Goal: Task Accomplishment & Management: Use online tool/utility

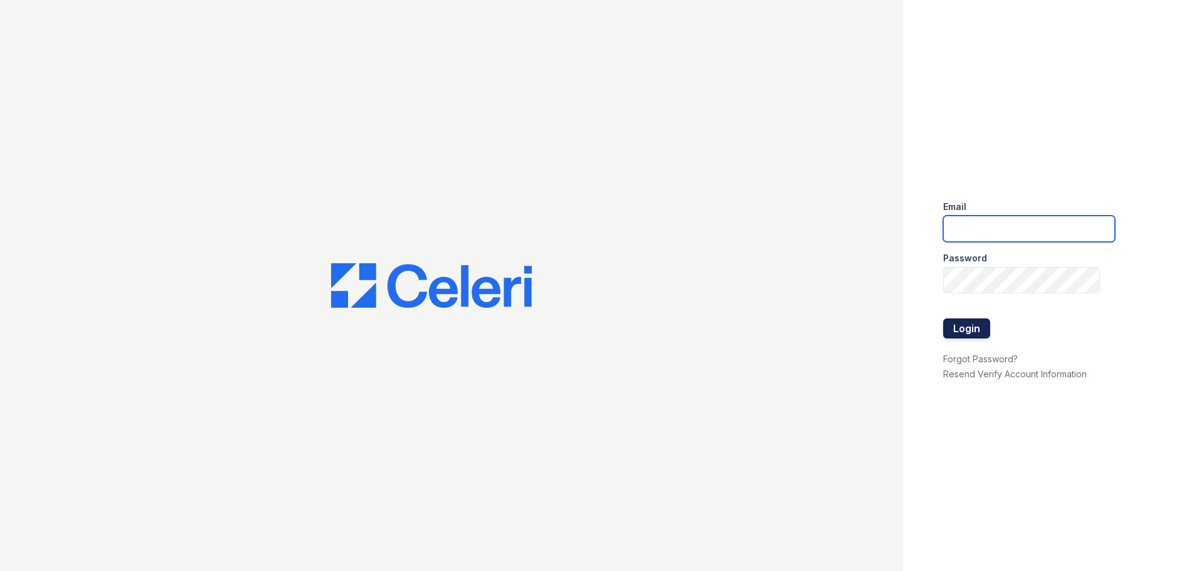
type input "[EMAIL_ADDRESS][DOMAIN_NAME]"
click at [971, 325] on button "Login" at bounding box center [966, 329] width 47 height 20
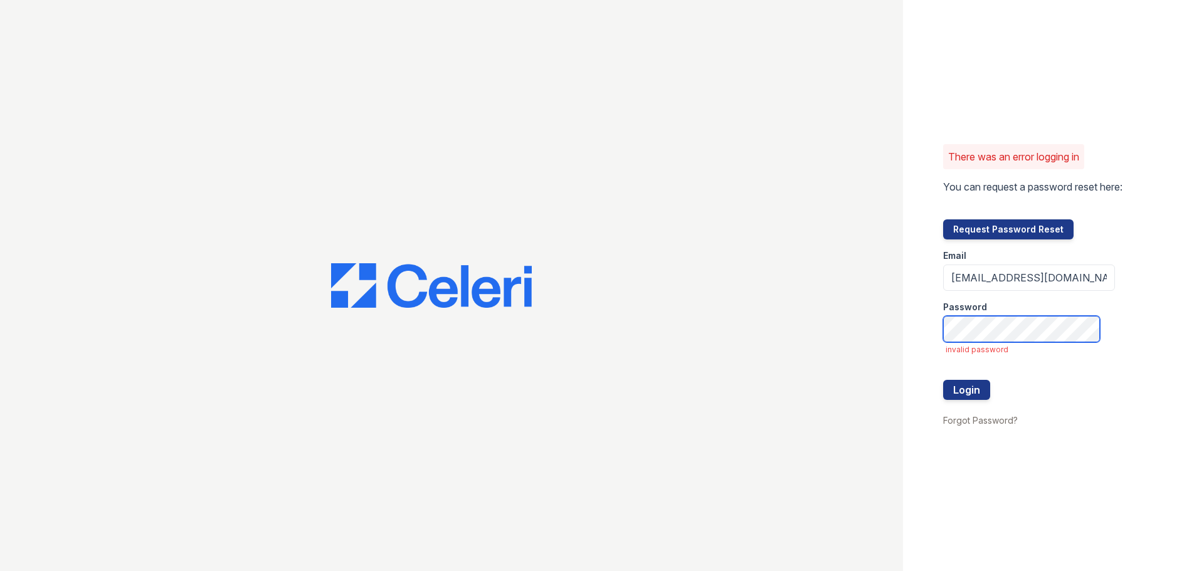
click at [673, 316] on div "There was an error logging in You can request a password reset here: Request Pa…" at bounding box center [602, 285] width 1204 height 571
click at [968, 398] on button "Login" at bounding box center [966, 390] width 47 height 20
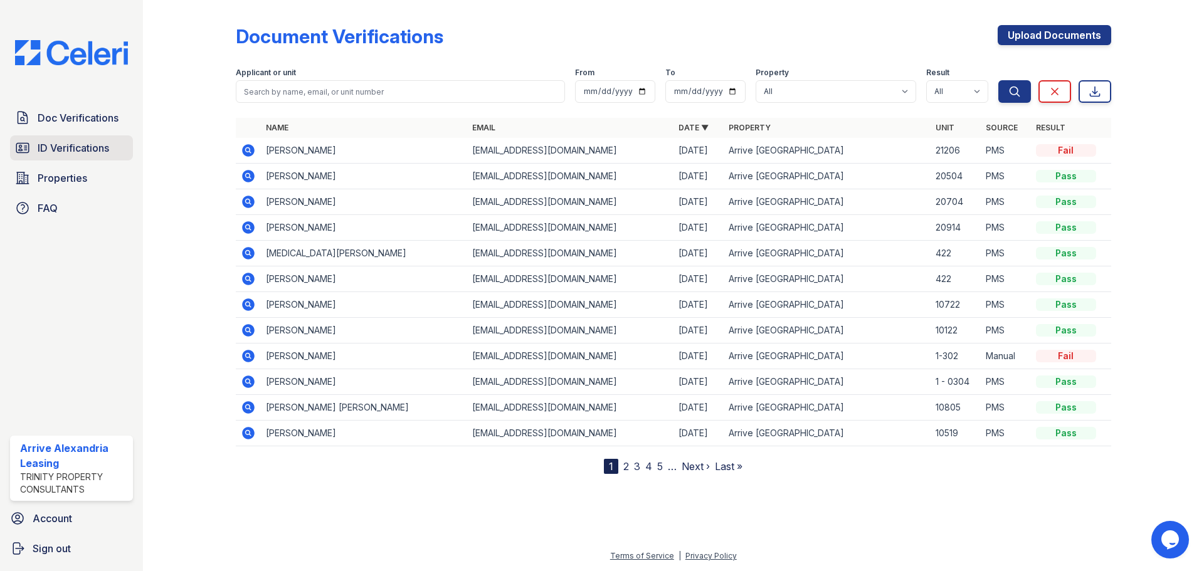
click at [51, 159] on link "ID Verifications" at bounding box center [71, 147] width 123 height 25
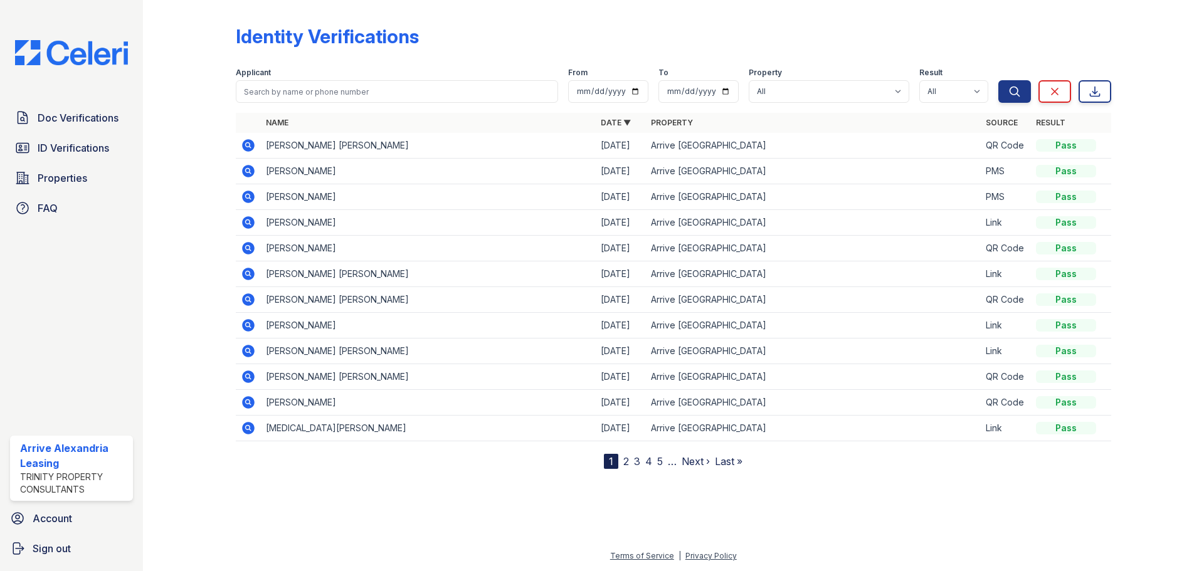
click at [250, 144] on icon at bounding box center [248, 145] width 15 height 15
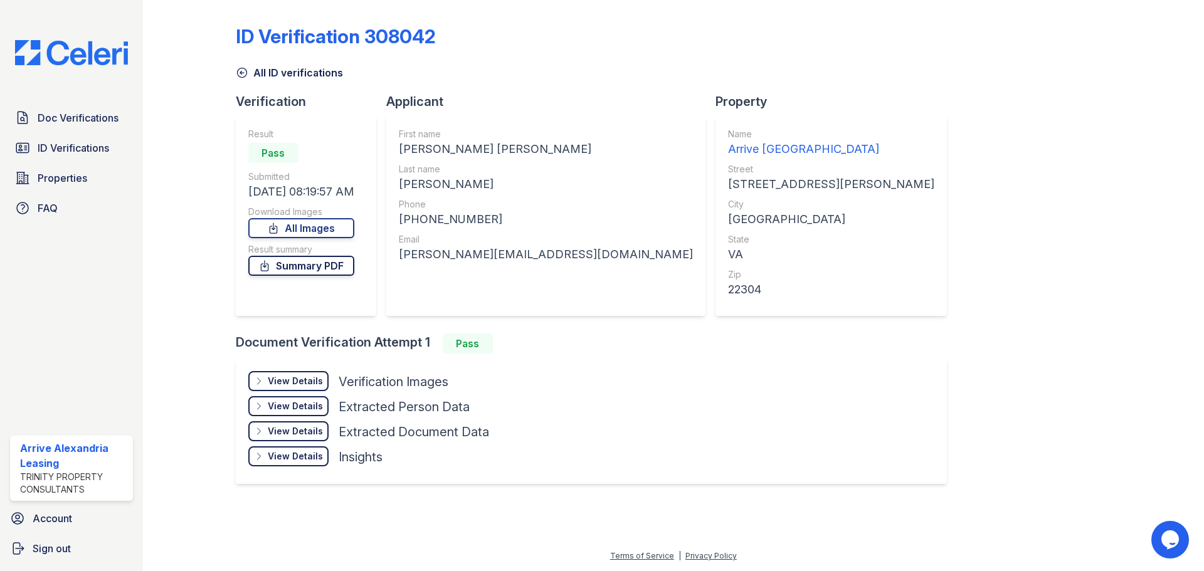
click at [337, 267] on link "Summary PDF" at bounding box center [301, 266] width 106 height 20
drag, startPoint x: 1029, startPoint y: 93, endPoint x: 1032, endPoint y: 105, distance: 12.3
drag, startPoint x: 1032, startPoint y: 105, endPoint x: 284, endPoint y: 263, distance: 764.5
click at [284, 263] on link "Summary PDF" at bounding box center [301, 266] width 106 height 20
click at [342, 230] on link "All Images" at bounding box center [301, 228] width 106 height 20
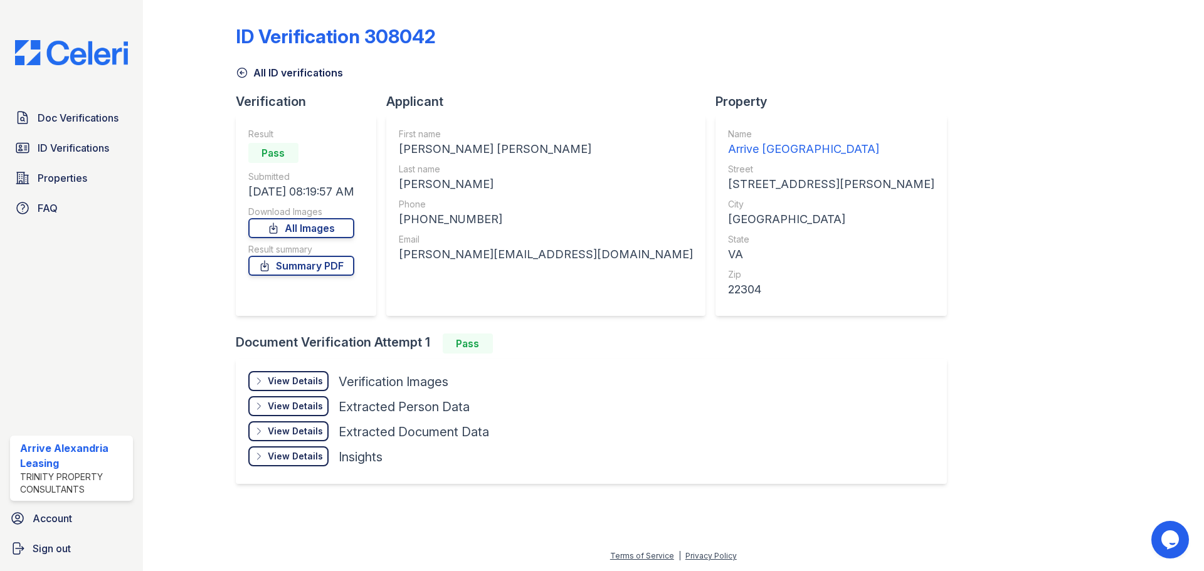
click at [304, 384] on div "View Details" at bounding box center [295, 381] width 55 height 13
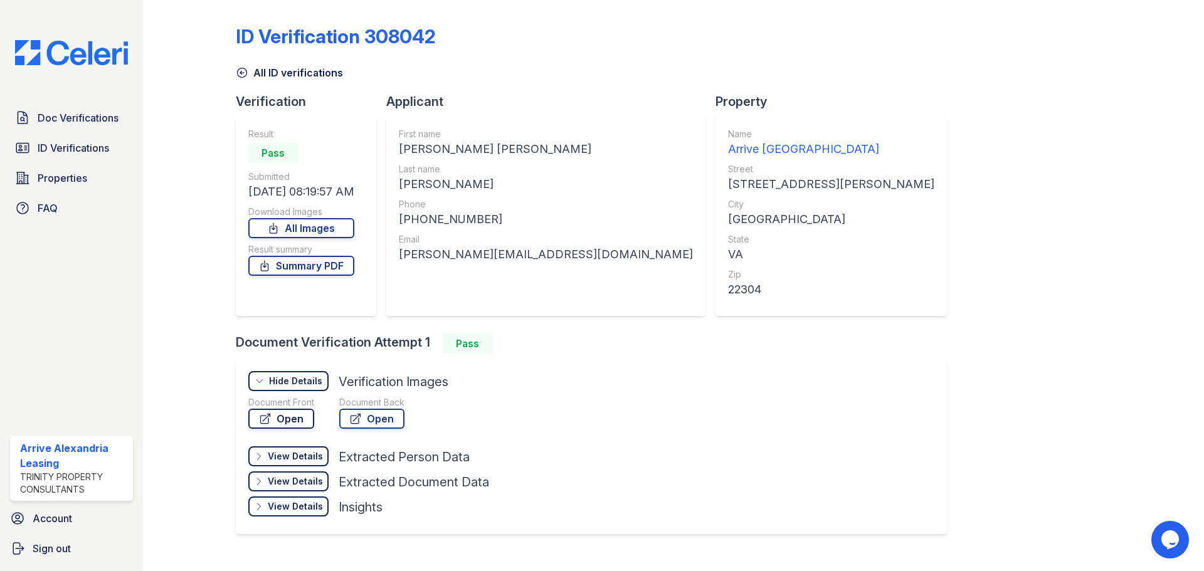
click at [297, 419] on link "Open" at bounding box center [281, 419] width 66 height 20
